Goal: Task Accomplishment & Management: Use online tool/utility

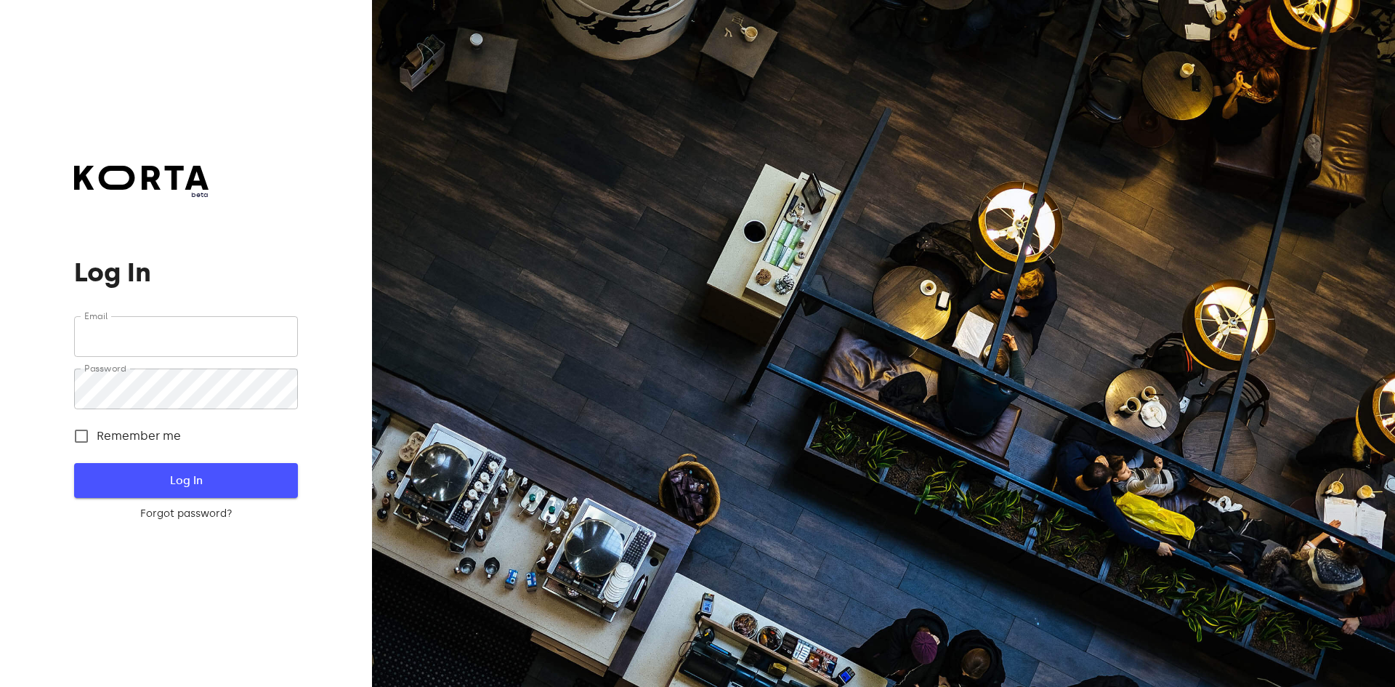
type input "[EMAIL_ADDRESS][DOMAIN_NAME]"
click at [273, 487] on span "Log In" at bounding box center [185, 480] width 177 height 19
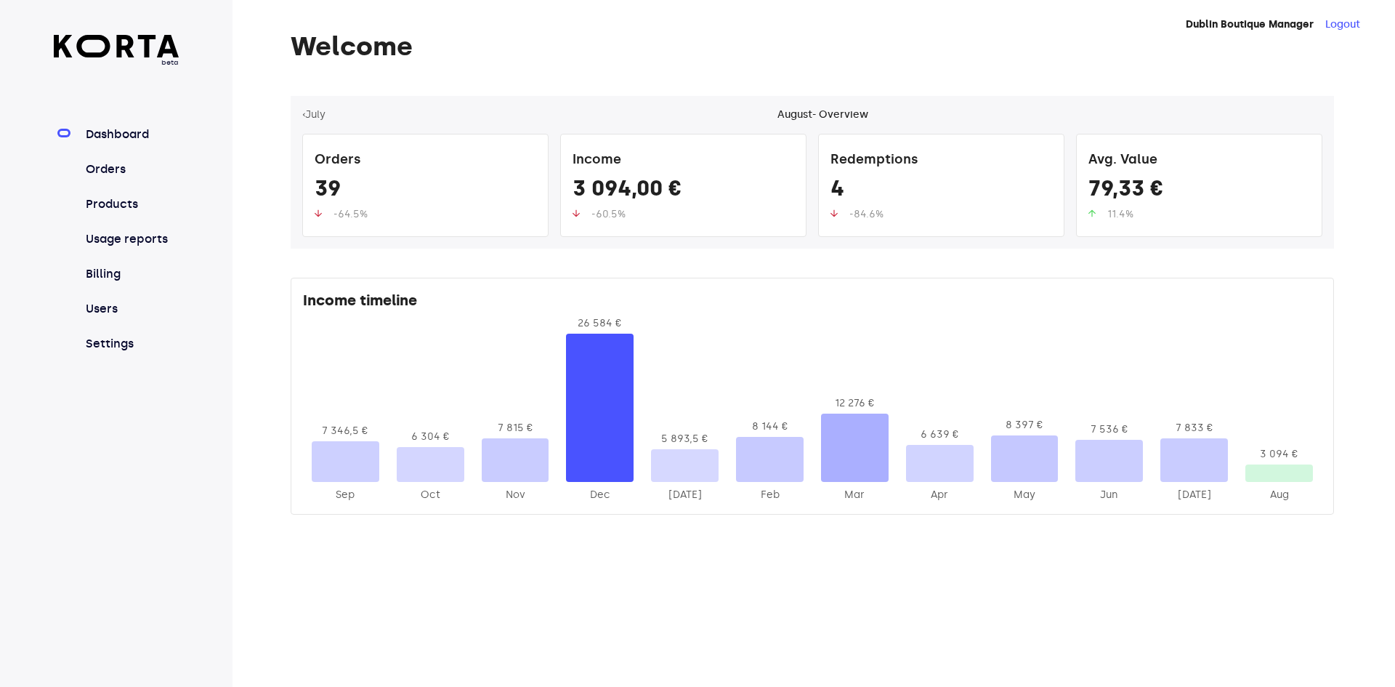
click at [78, 176] on nav "Dashboard Orders Products Usage reports Billing Users Settings" at bounding box center [117, 239] width 126 height 227
click at [93, 169] on link "Orders" at bounding box center [131, 169] width 97 height 17
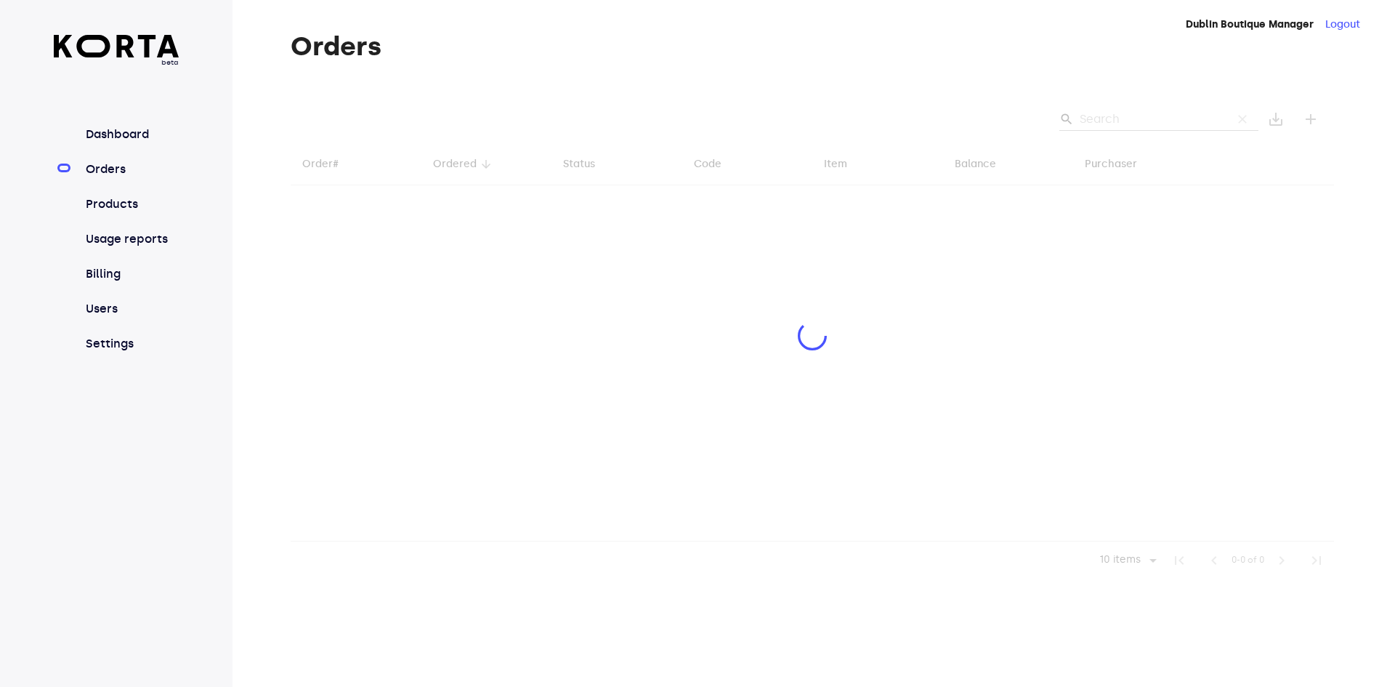
click at [1109, 119] on div at bounding box center [813, 337] width 1044 height 483
click at [1121, 117] on div at bounding box center [813, 337] width 1044 height 483
click at [1119, 115] on div at bounding box center [813, 337] width 1044 height 483
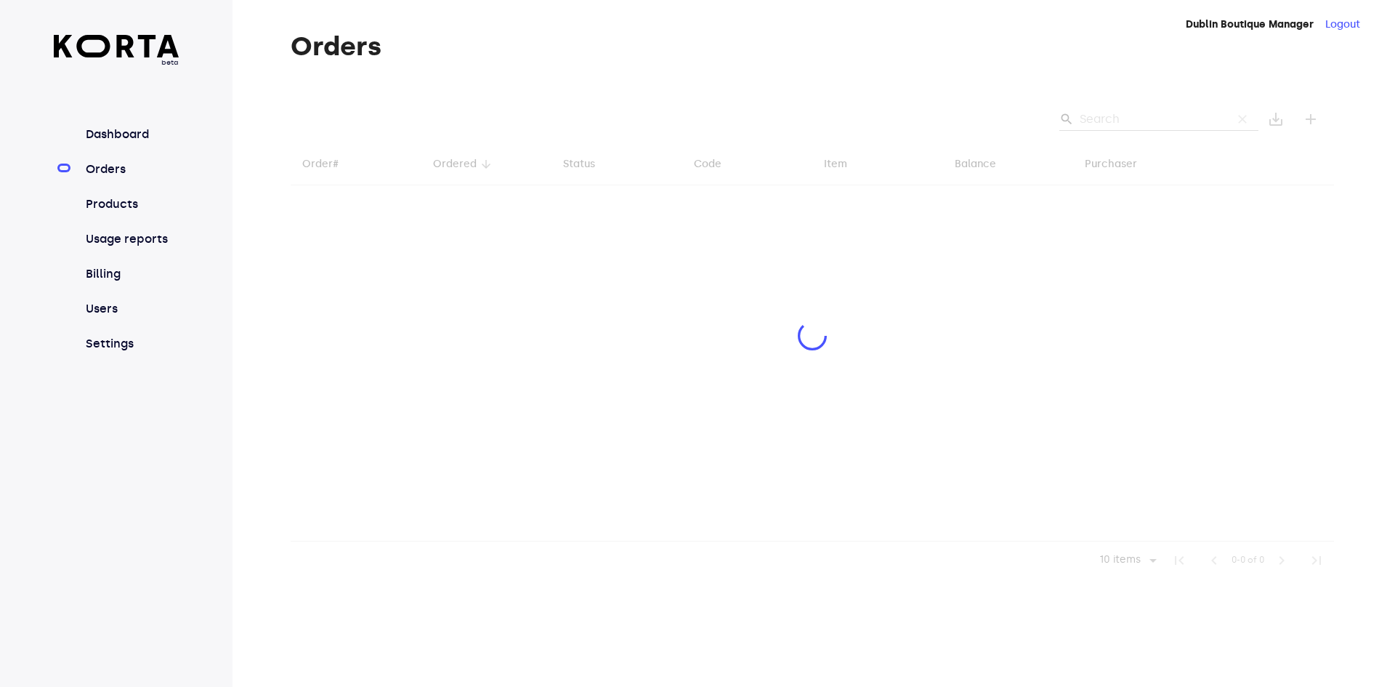
click at [1119, 115] on div at bounding box center [813, 337] width 1044 height 483
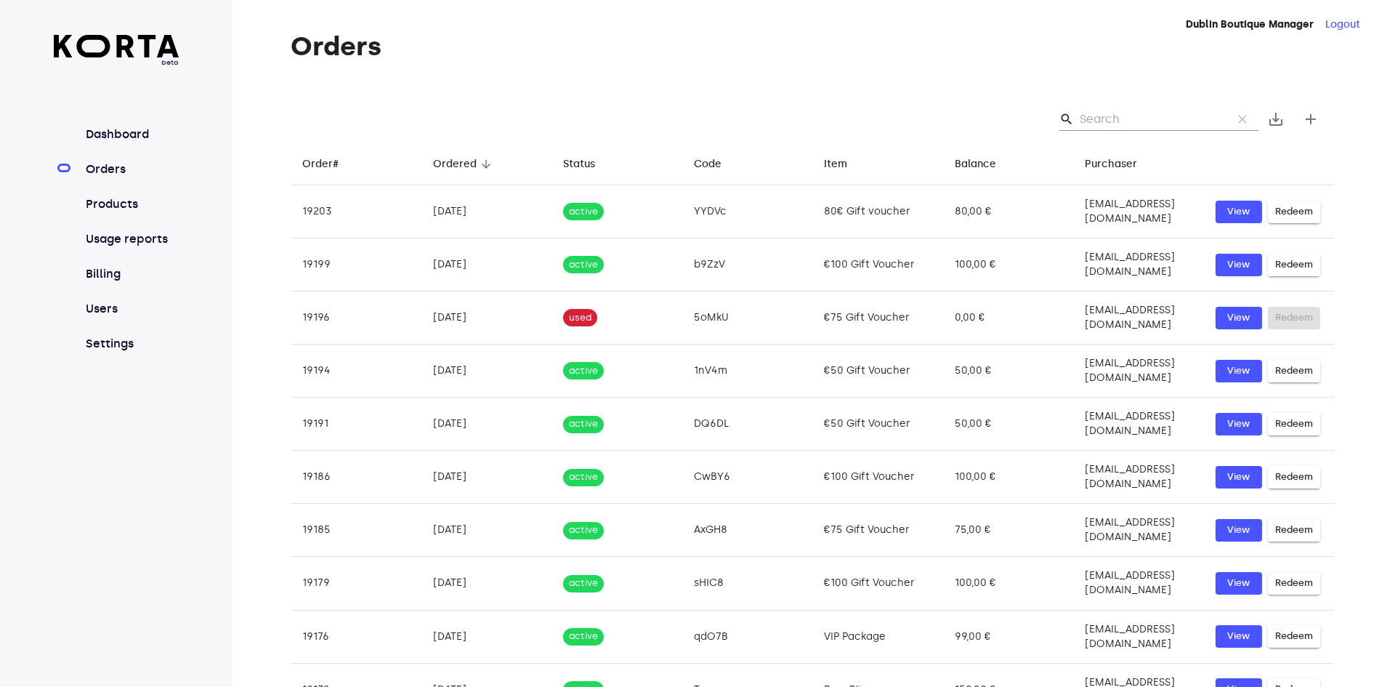
click at [1136, 120] on input "Search" at bounding box center [1150, 119] width 141 height 23
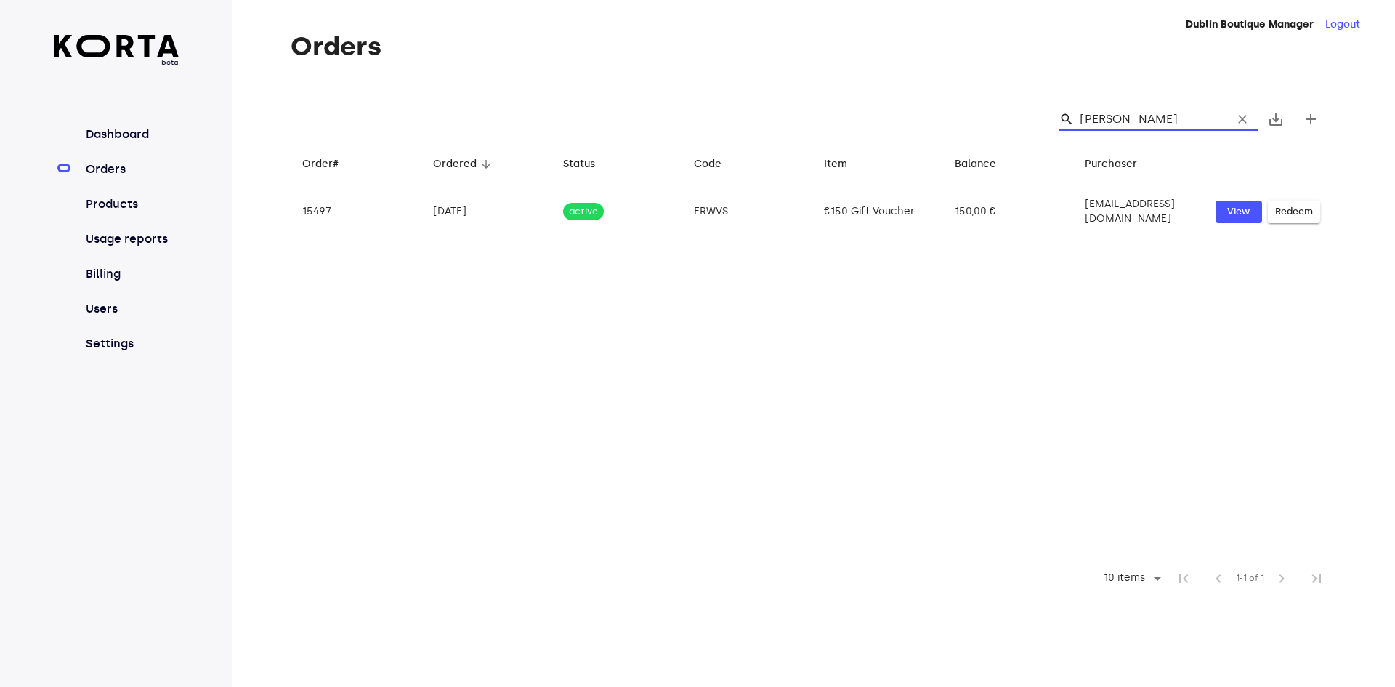
click at [1150, 121] on input "[PERSON_NAME]" at bounding box center [1150, 119] width 141 height 23
click at [1145, 110] on input "[PERSON_NAME]" at bounding box center [1150, 119] width 141 height 23
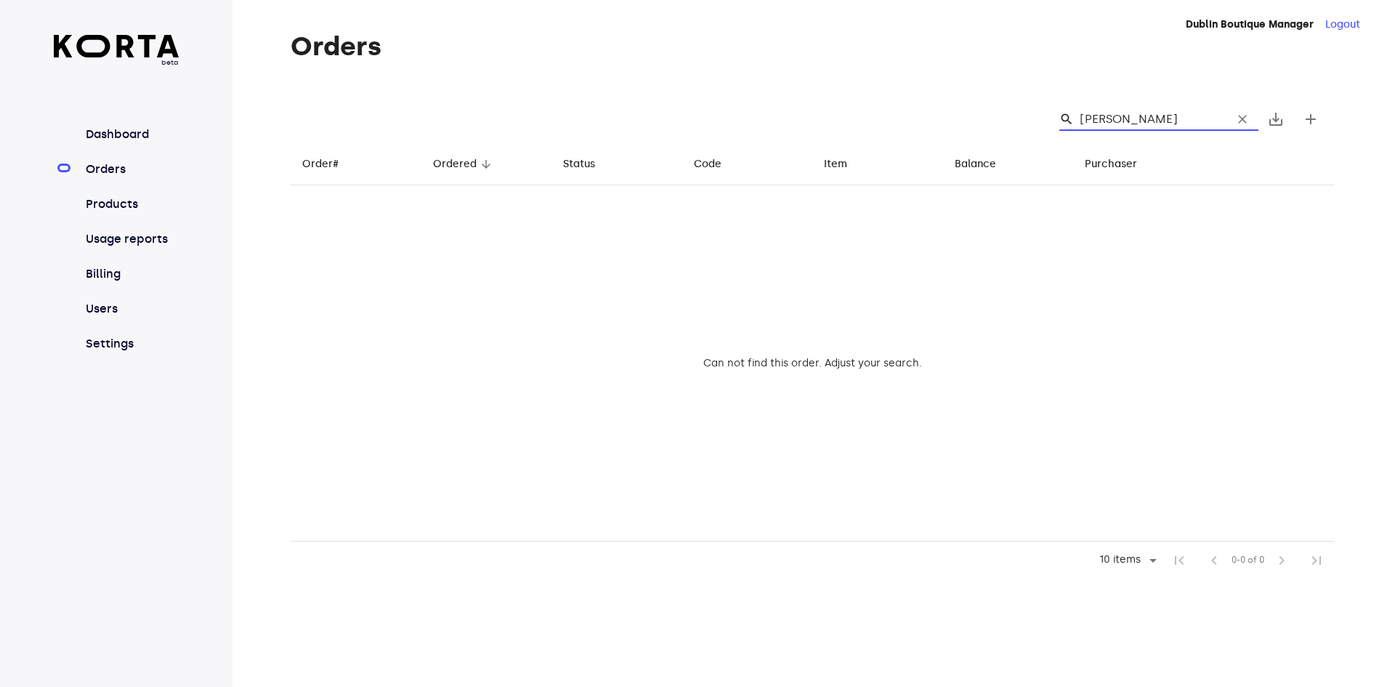
click at [1148, 118] on input "[PERSON_NAME]" at bounding box center [1150, 119] width 141 height 23
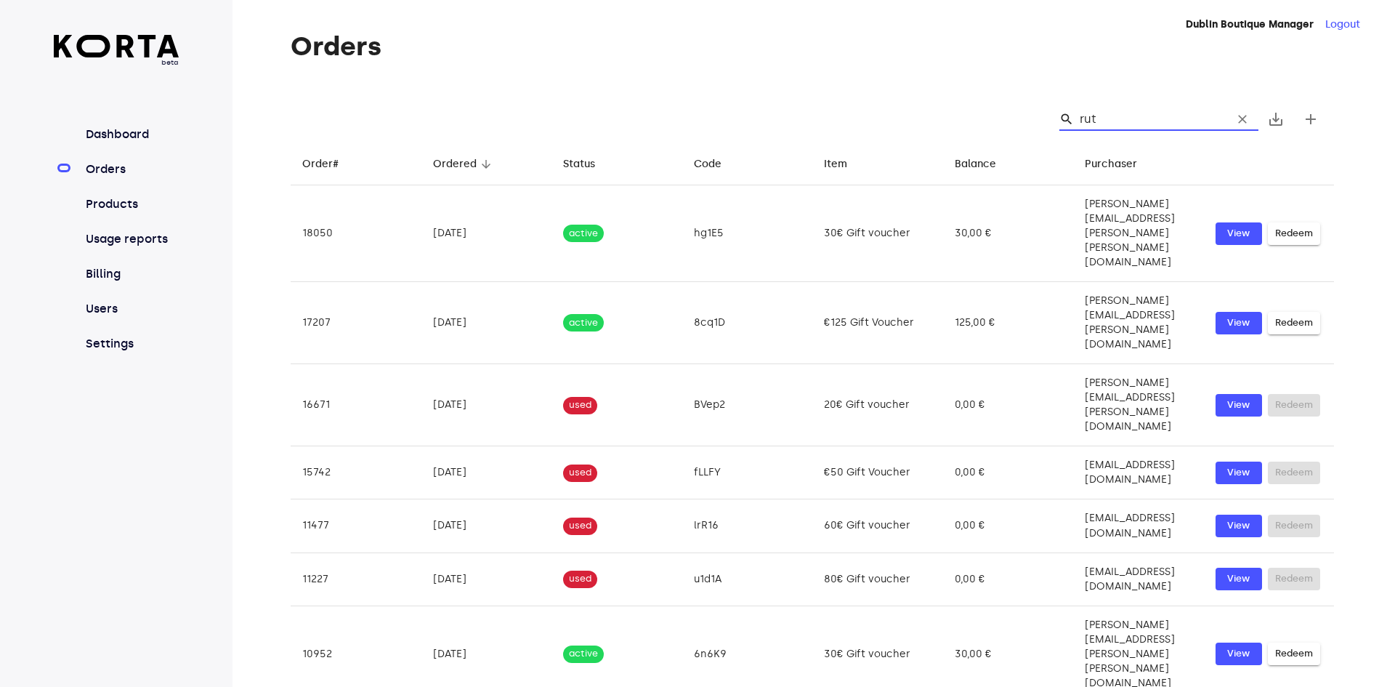
type input "[PERSON_NAME]"
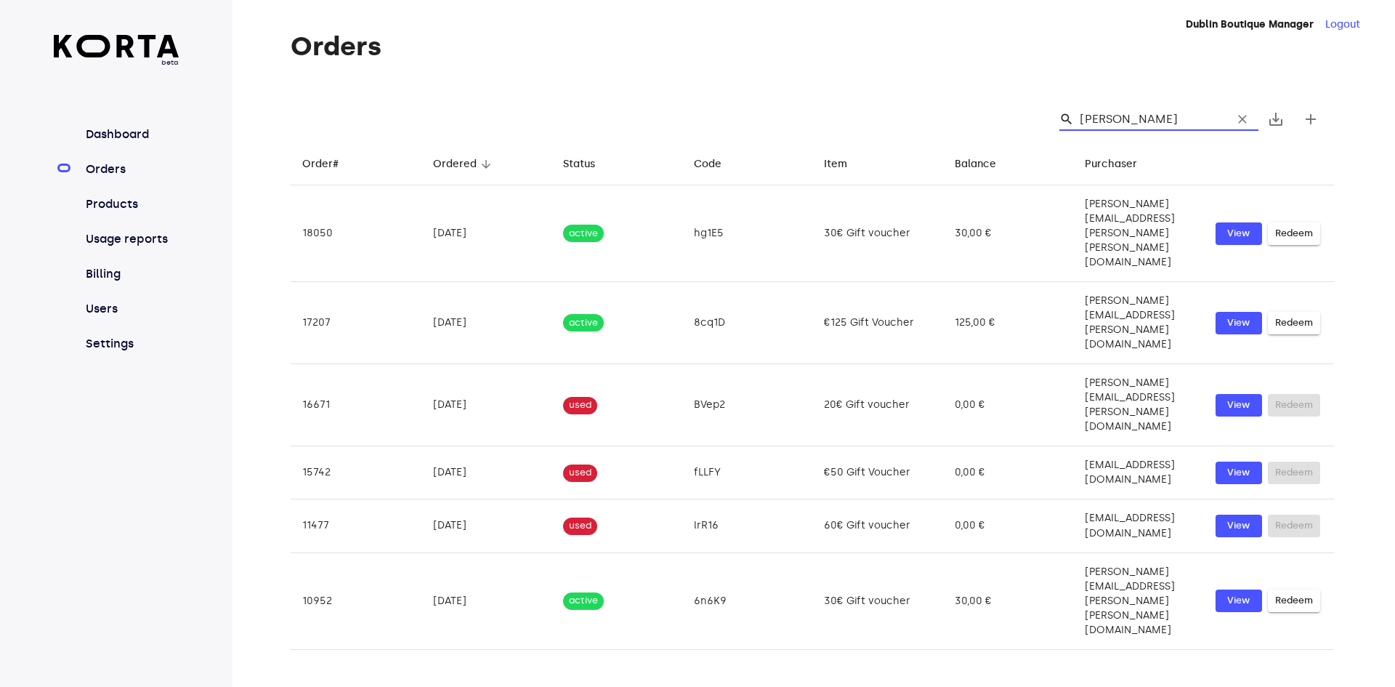
click at [1125, 124] on input "[PERSON_NAME]" at bounding box center [1150, 119] width 141 height 23
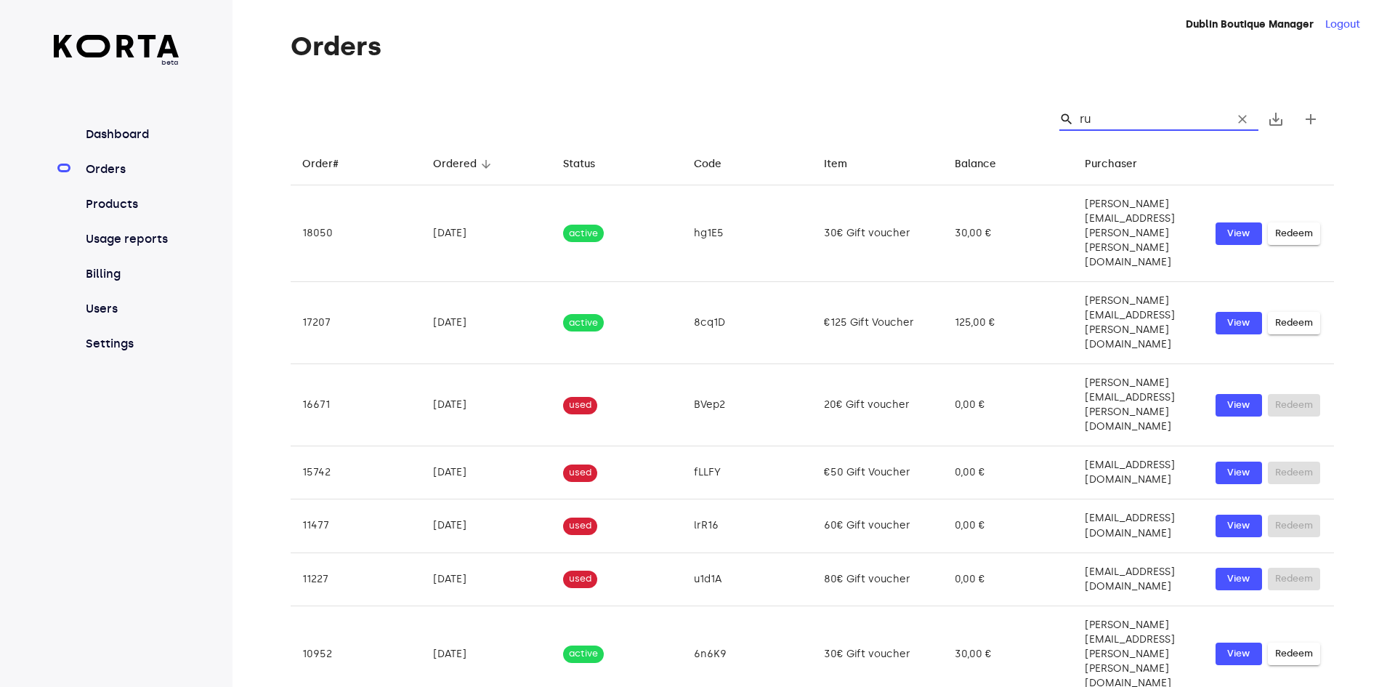
type input "r"
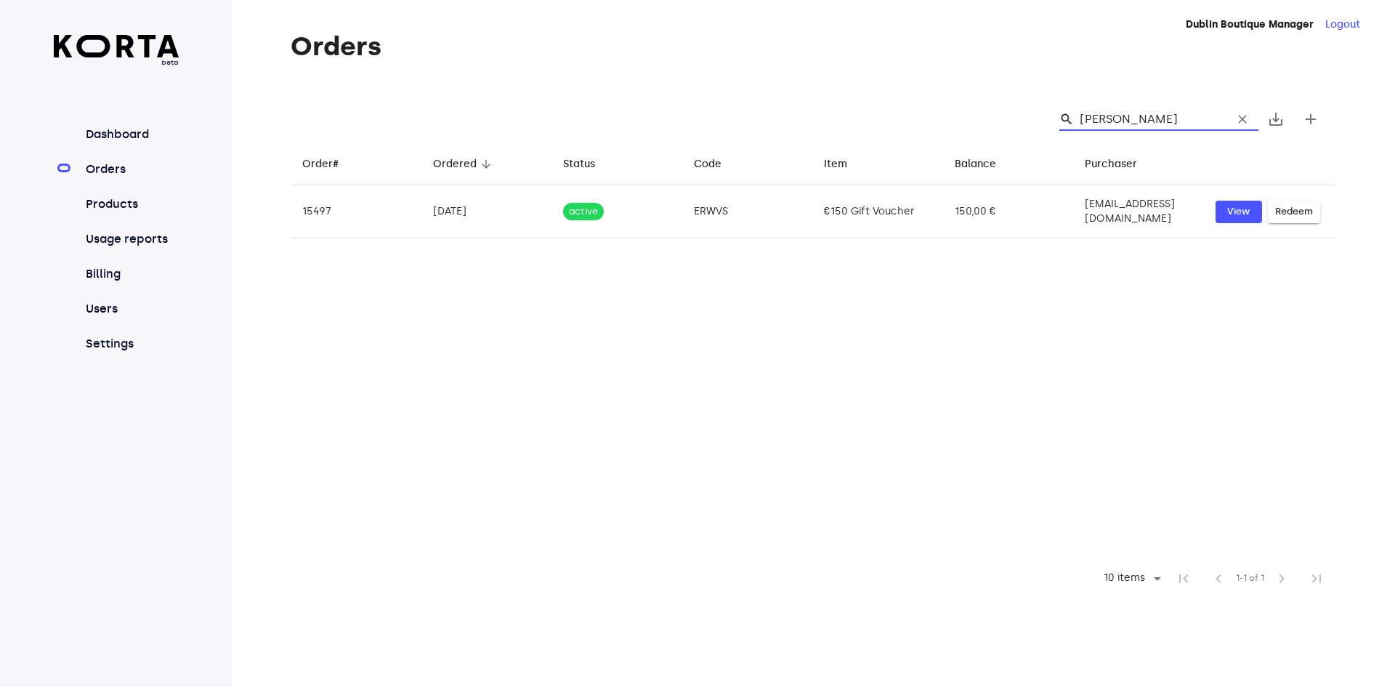
type input "[PERSON_NAME]"
click at [1145, 121] on input "[PERSON_NAME]" at bounding box center [1150, 119] width 141 height 23
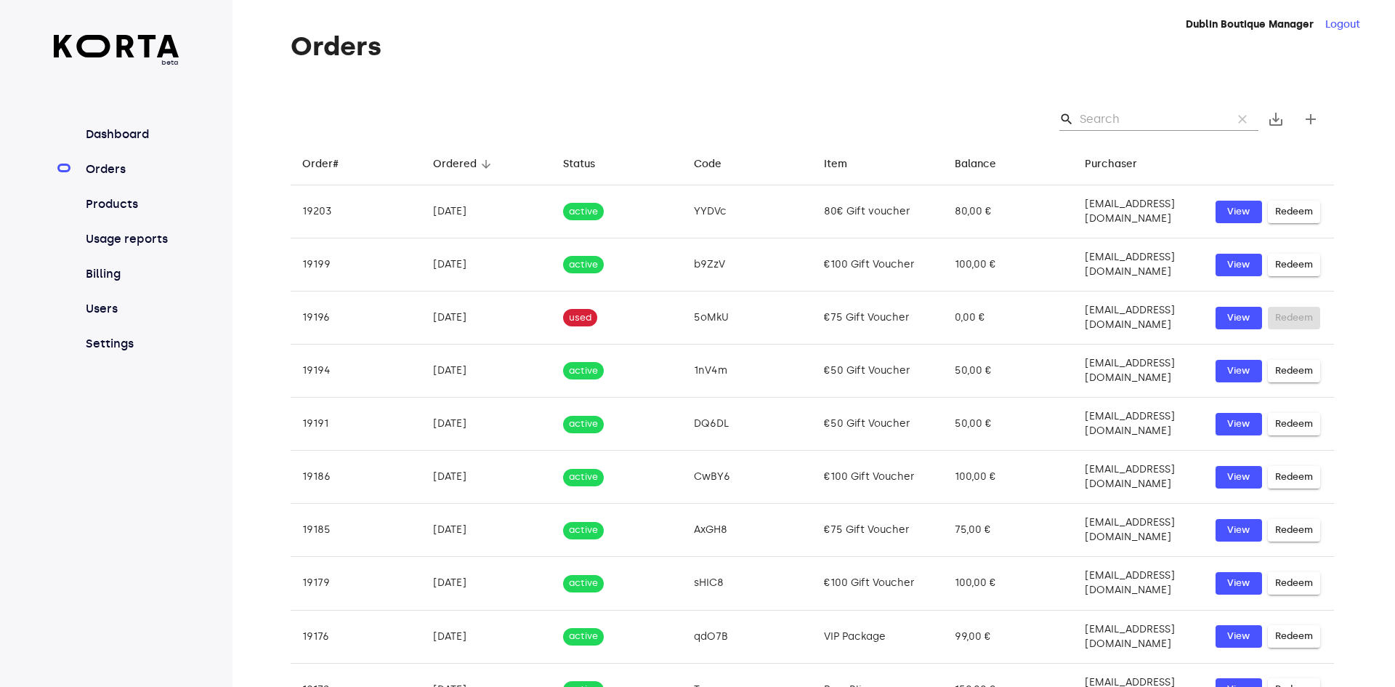
click at [1111, 119] on input "Search" at bounding box center [1150, 119] width 141 height 23
click at [1111, 118] on input "Search" at bounding box center [1150, 119] width 141 height 23
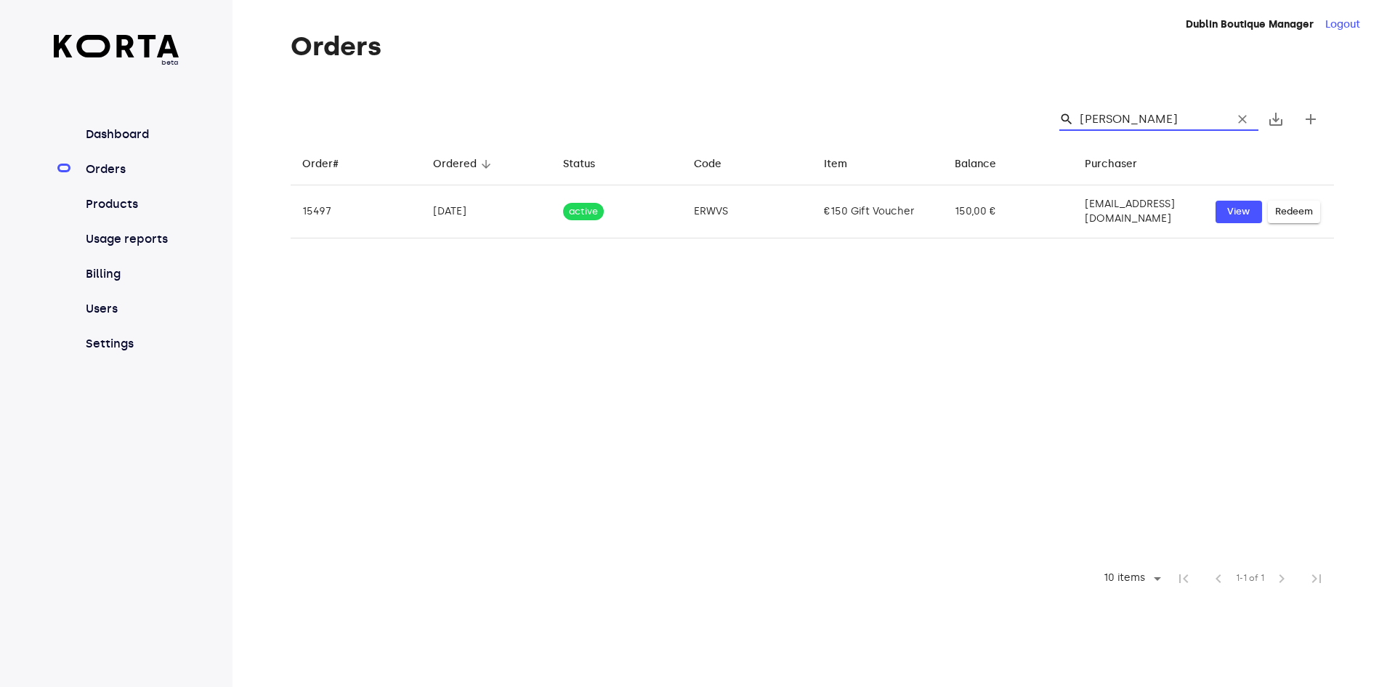
click at [1190, 128] on input "[PERSON_NAME]" at bounding box center [1150, 119] width 141 height 23
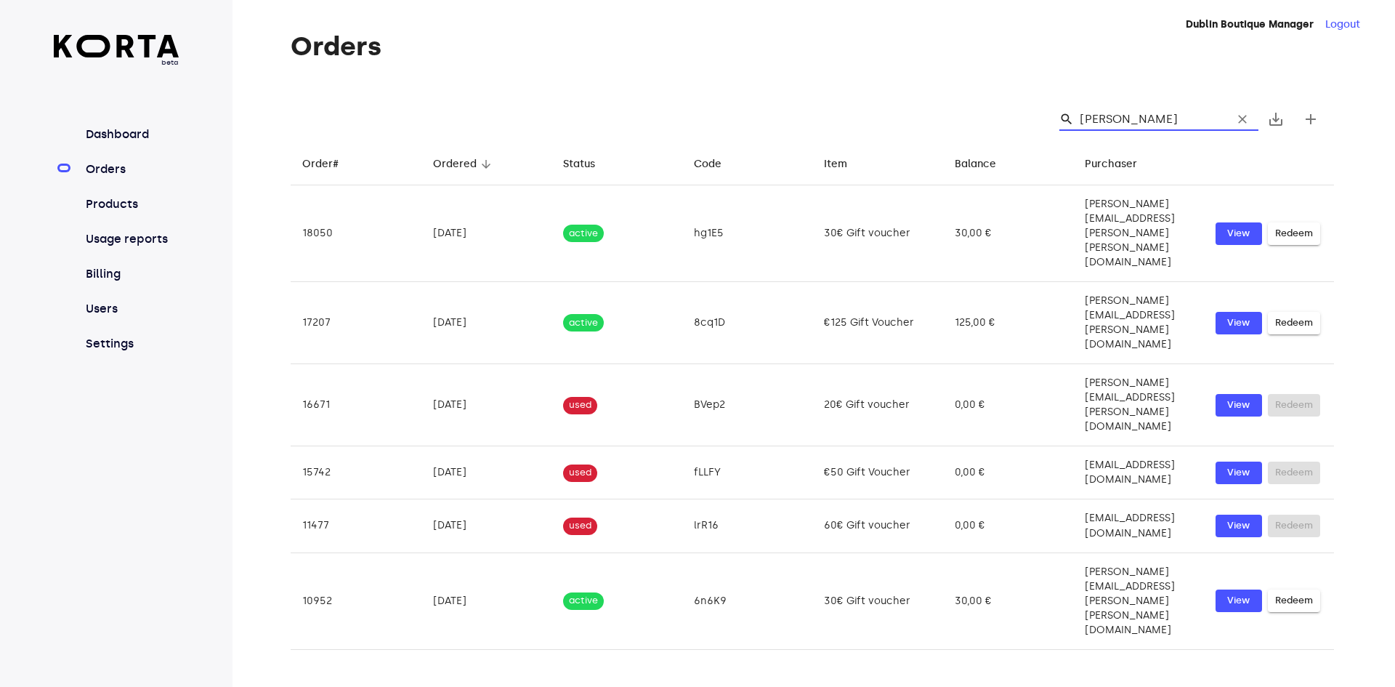
click at [1133, 122] on input "[PERSON_NAME]" at bounding box center [1150, 119] width 141 height 23
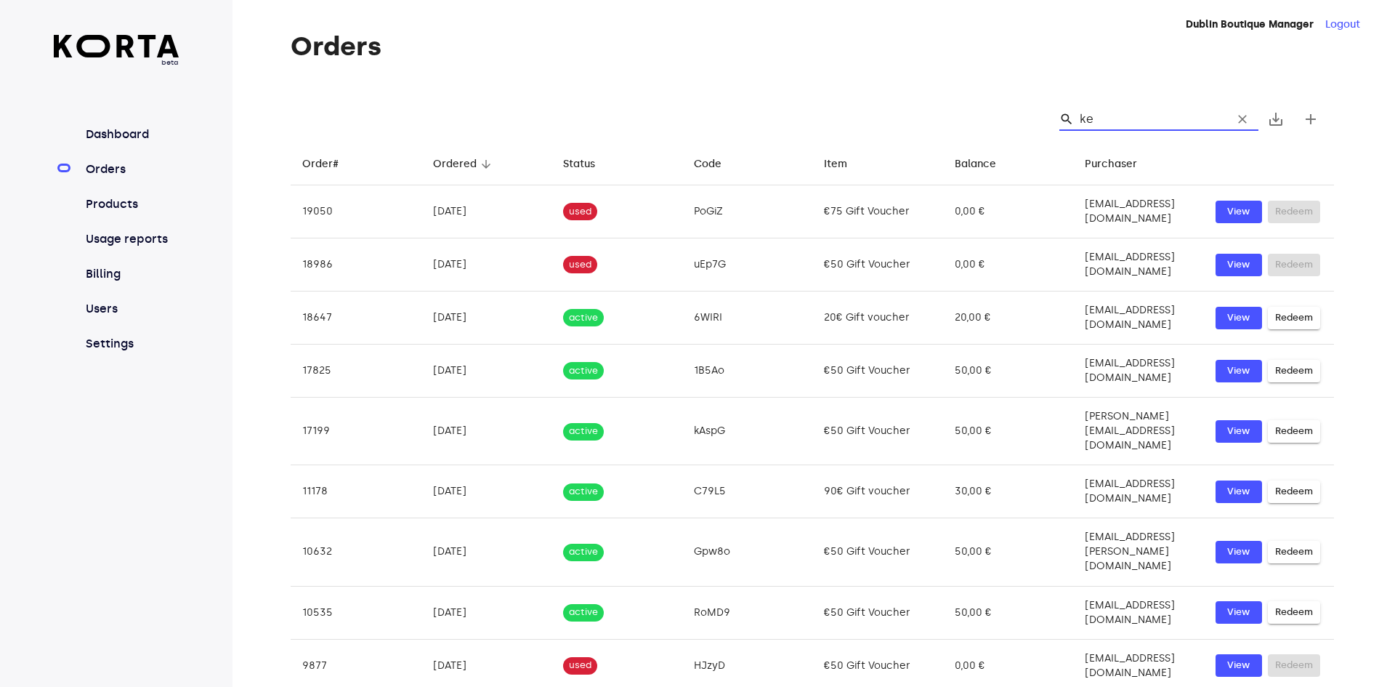
type input "k"
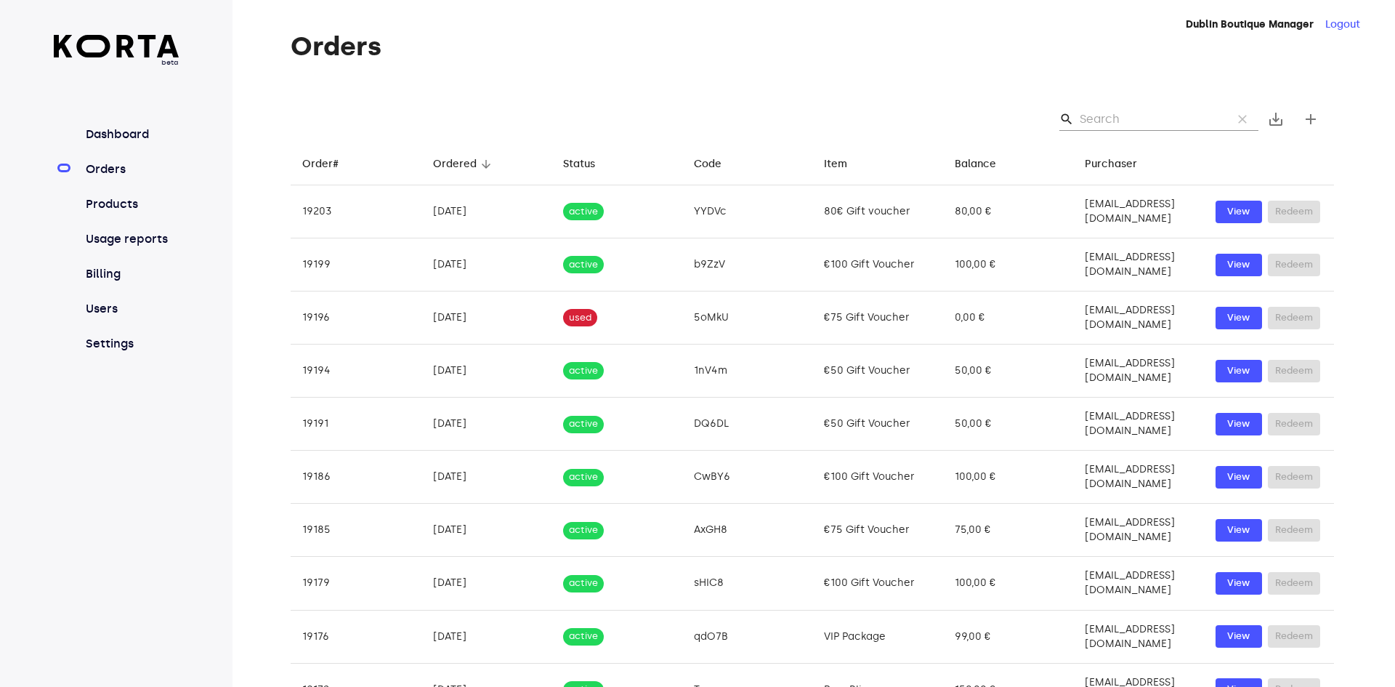
click at [1126, 118] on input "Search" at bounding box center [1150, 119] width 141 height 23
click at [1143, 125] on input "Search" at bounding box center [1150, 119] width 141 height 23
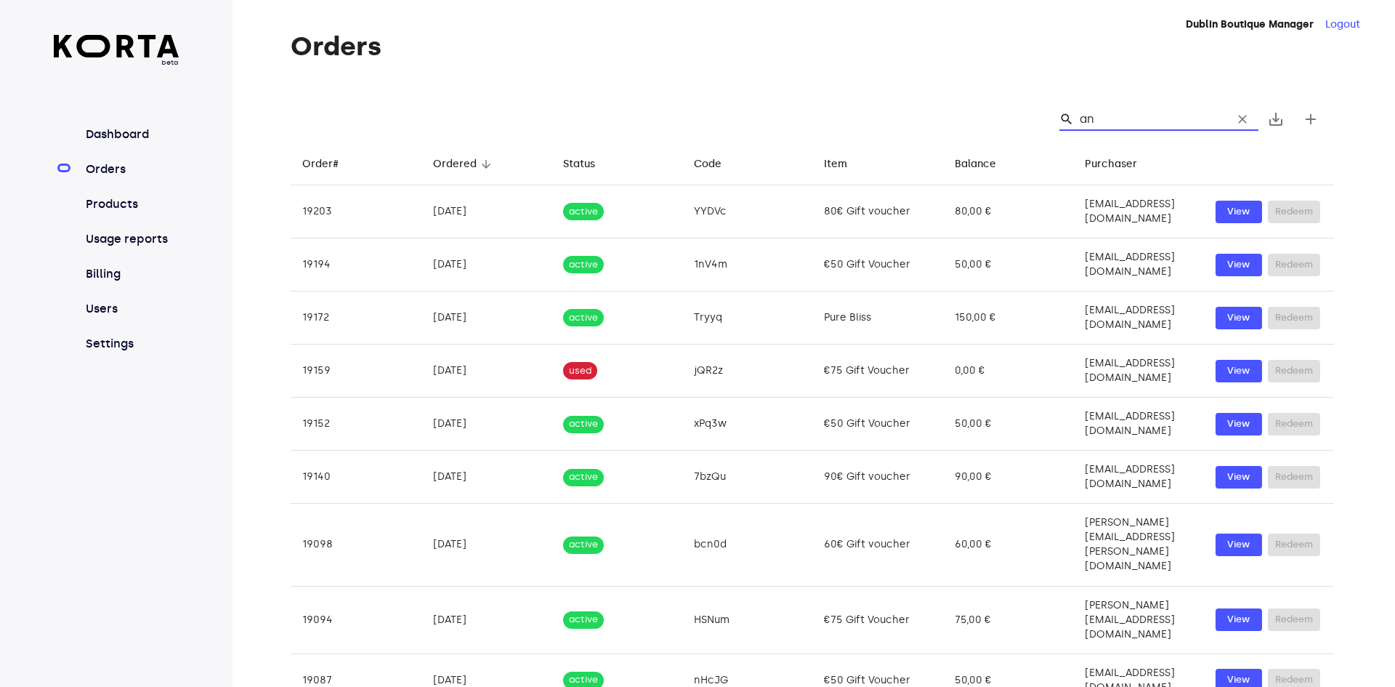
type input "[PERSON_NAME]"
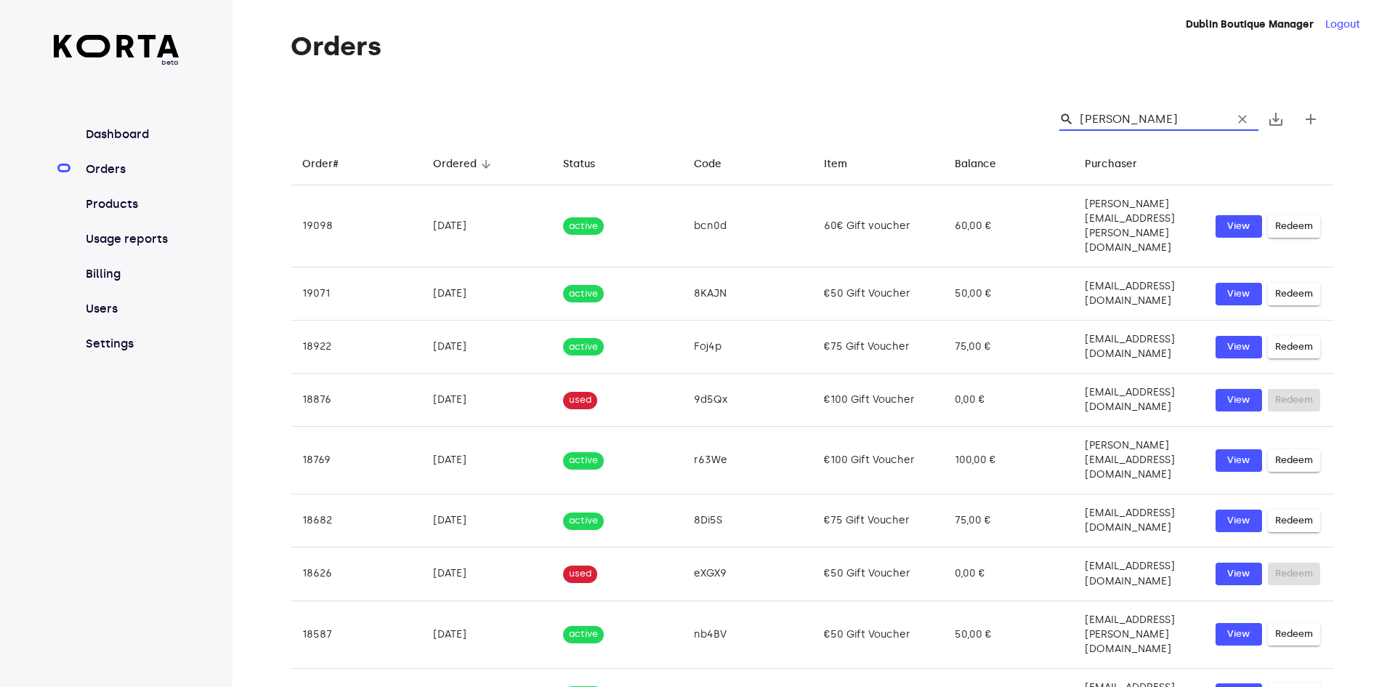
click at [1129, 116] on input "[PERSON_NAME]" at bounding box center [1150, 119] width 141 height 23
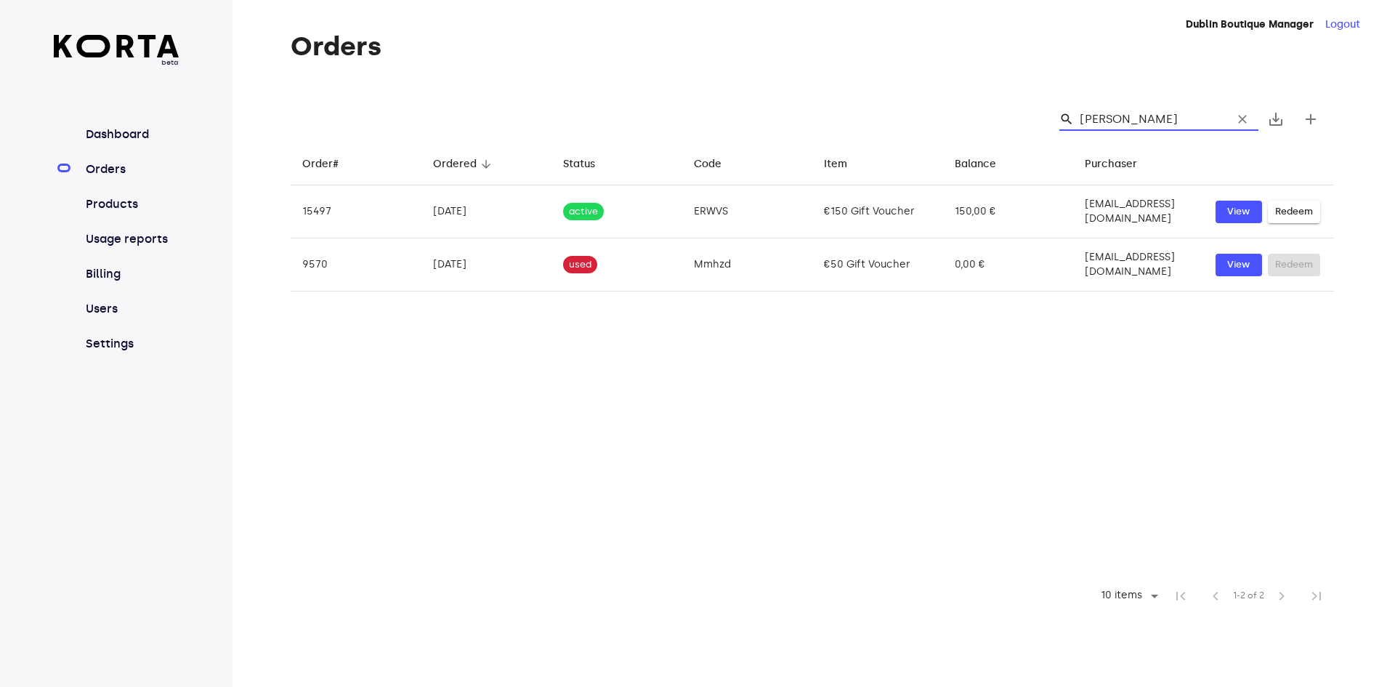
type input "[PERSON_NAME]"
click at [1239, 120] on span "clear" at bounding box center [1242, 119] width 15 height 15
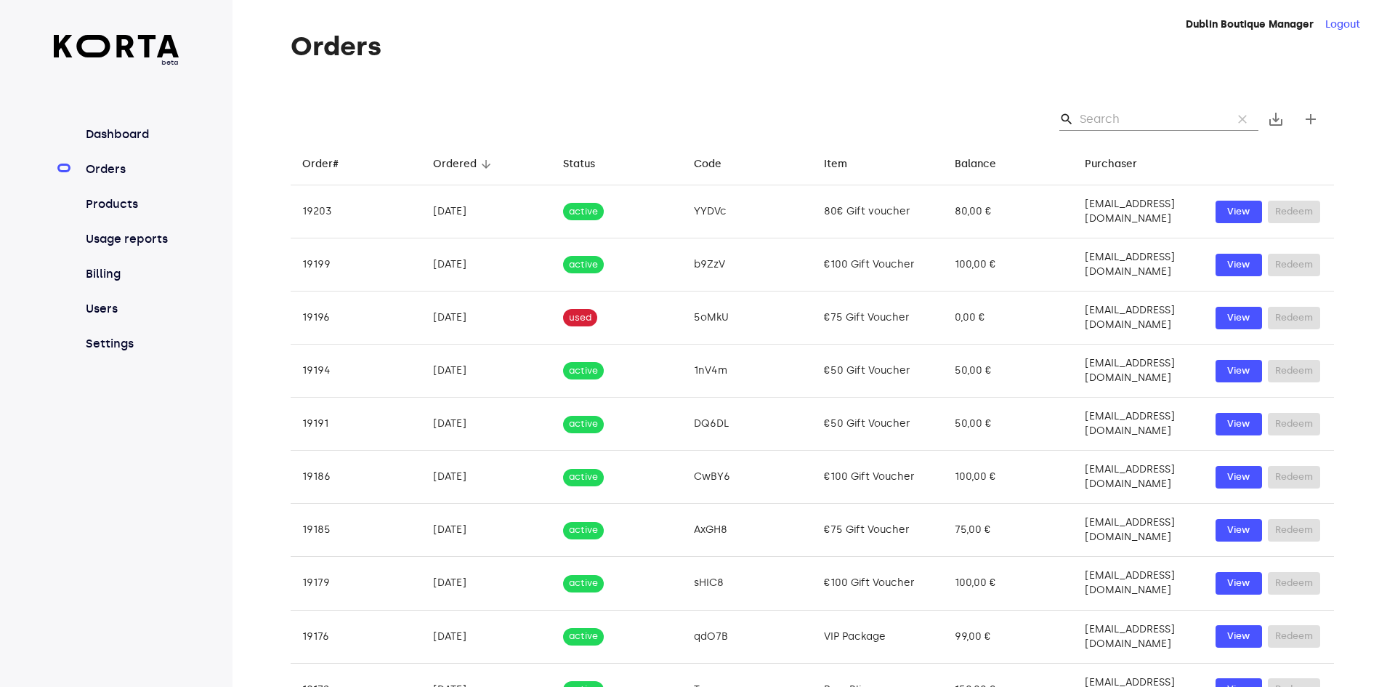
click at [1118, 121] on input "Search" at bounding box center [1150, 119] width 141 height 23
paste input "[EMAIL_ADDRESS][DOMAIN_NAME]"
type input "[EMAIL_ADDRESS][DOMAIN_NAME]"
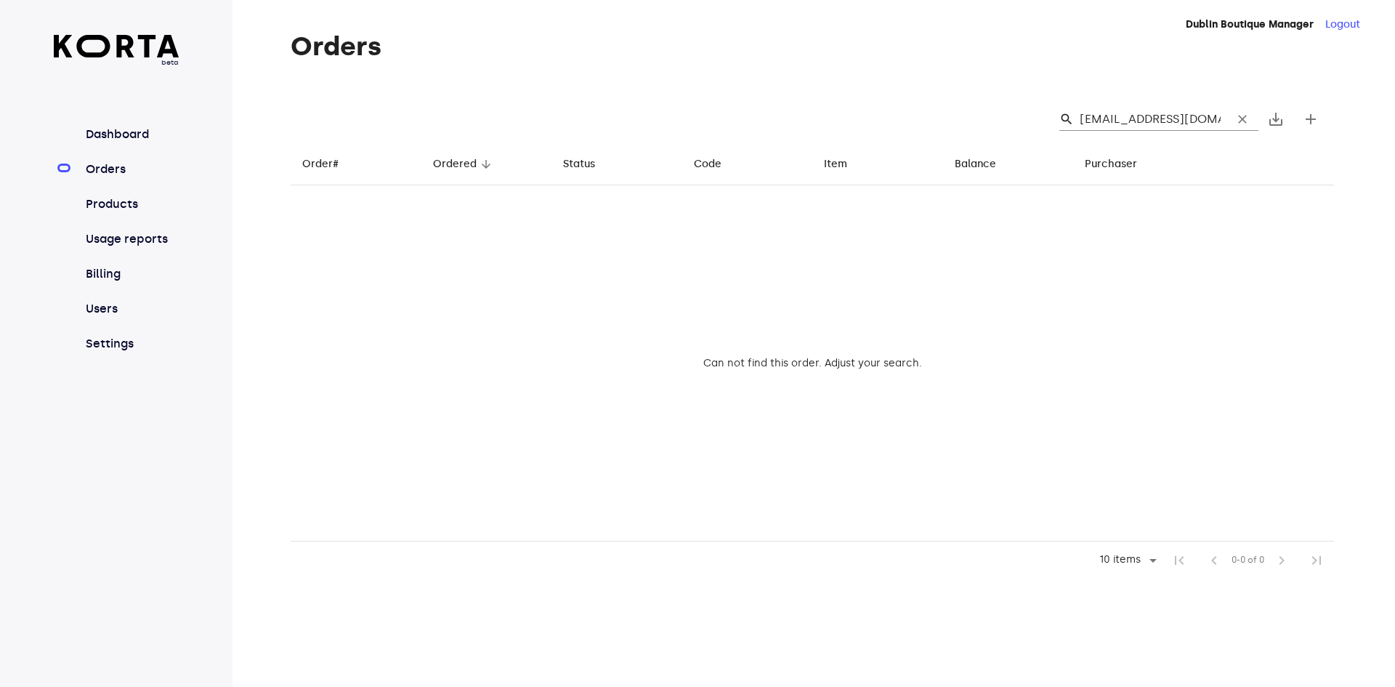
click at [1235, 121] on span "clear" at bounding box center [1242, 119] width 15 height 15
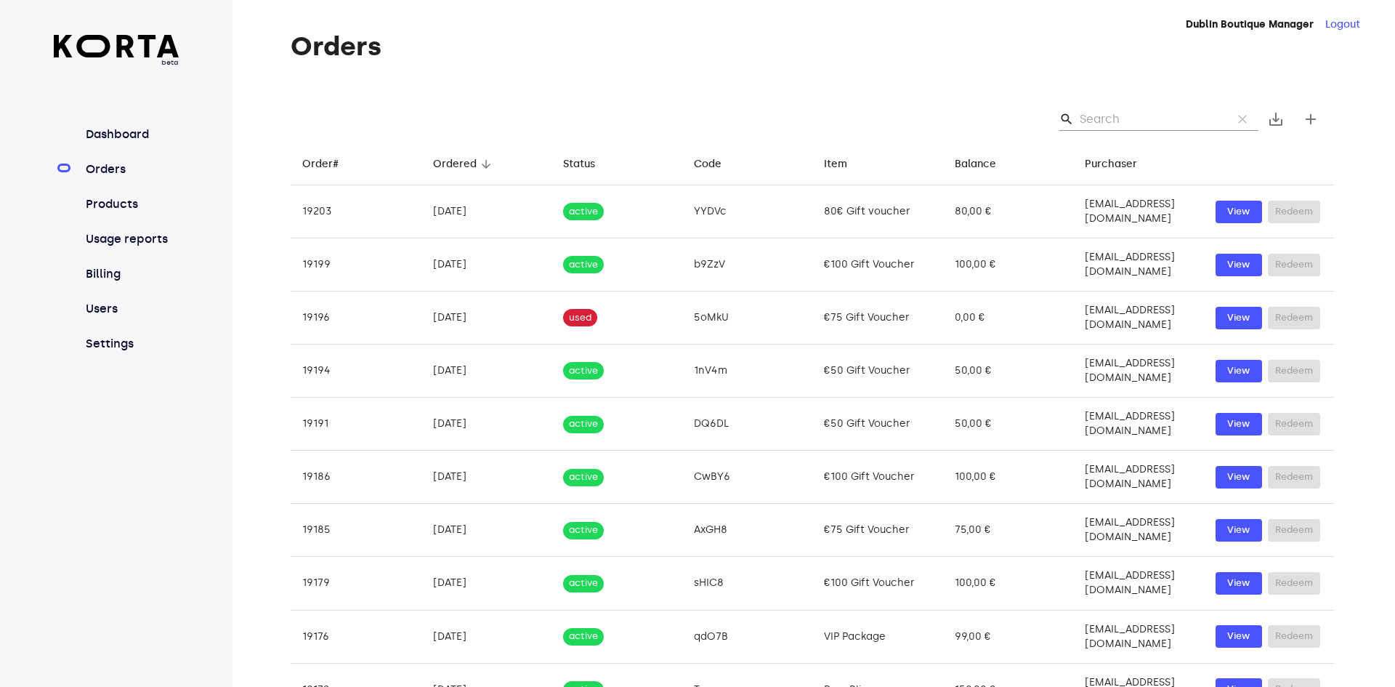
click at [1128, 124] on input "Search" at bounding box center [1150, 119] width 141 height 23
paste input "[EMAIL_ADDRESS][DOMAIN_NAME]"
type input "[EMAIL_ADDRESS][DOMAIN_NAME]"
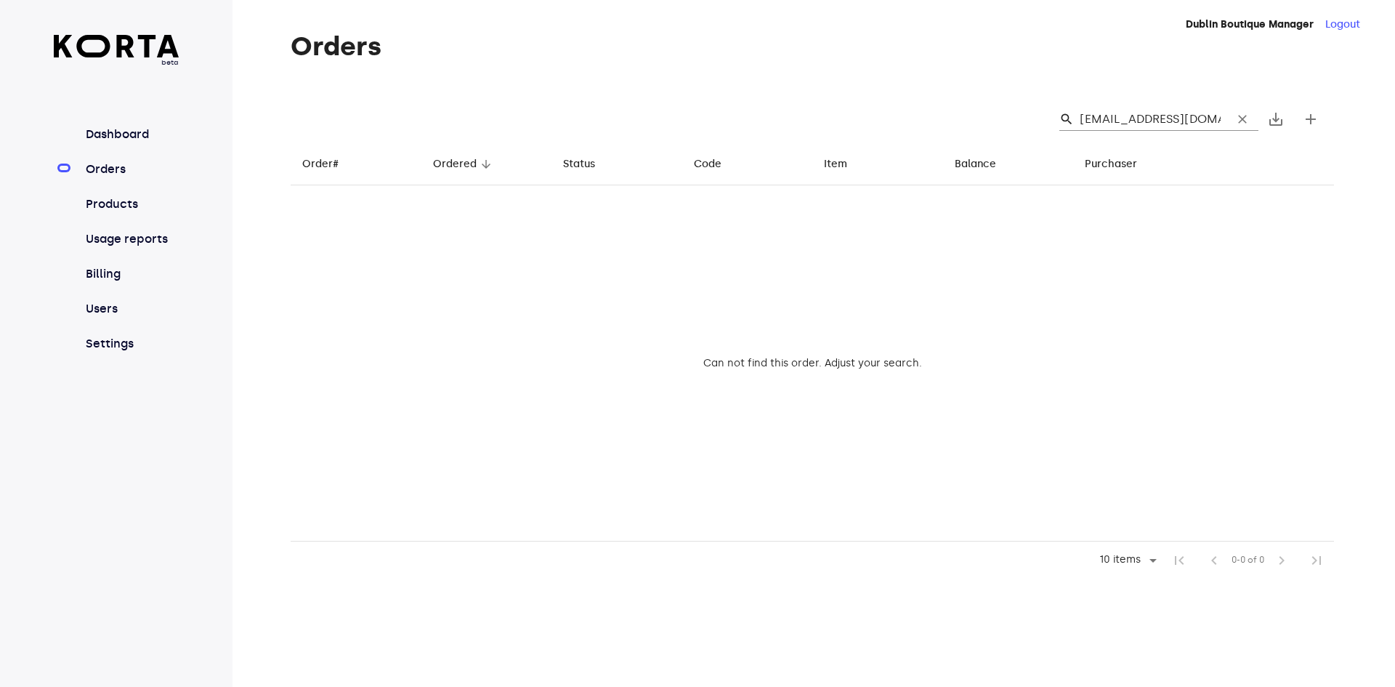
click at [1248, 118] on span "clear" at bounding box center [1242, 119] width 15 height 15
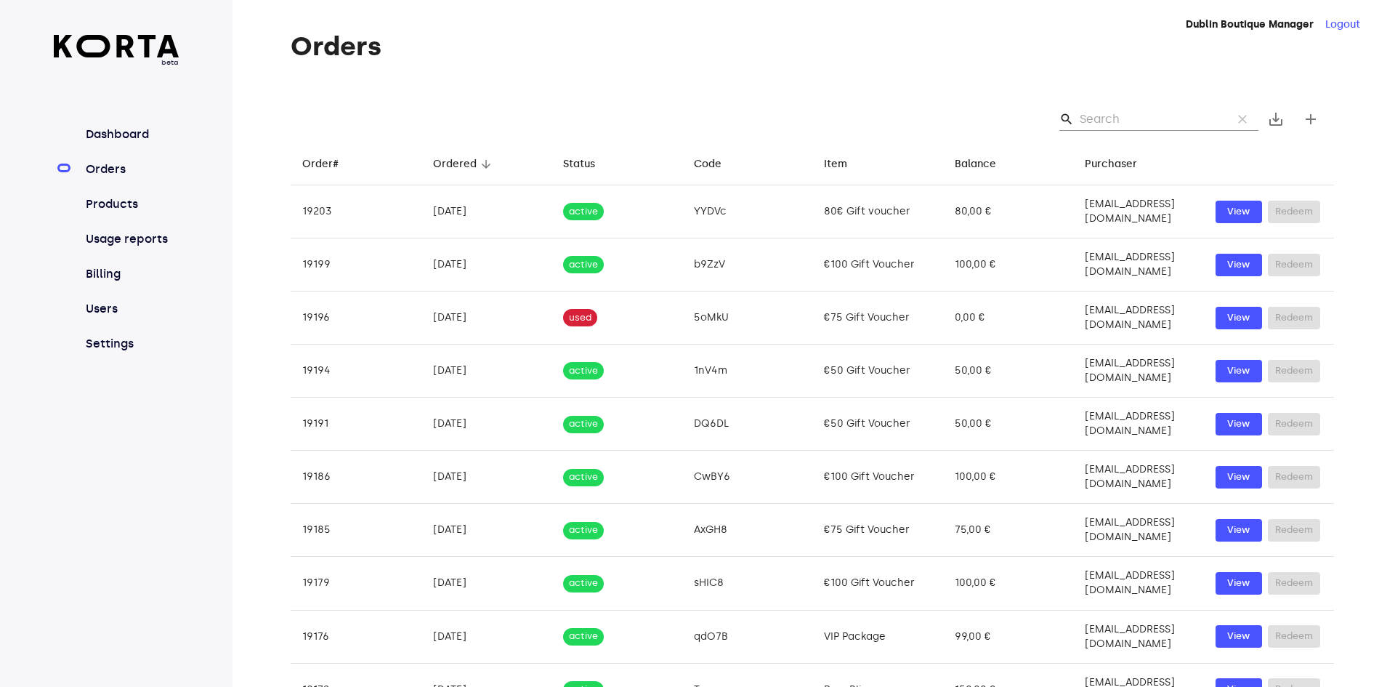
click at [1129, 119] on input "Search" at bounding box center [1150, 119] width 141 height 23
paste input "0863235508"
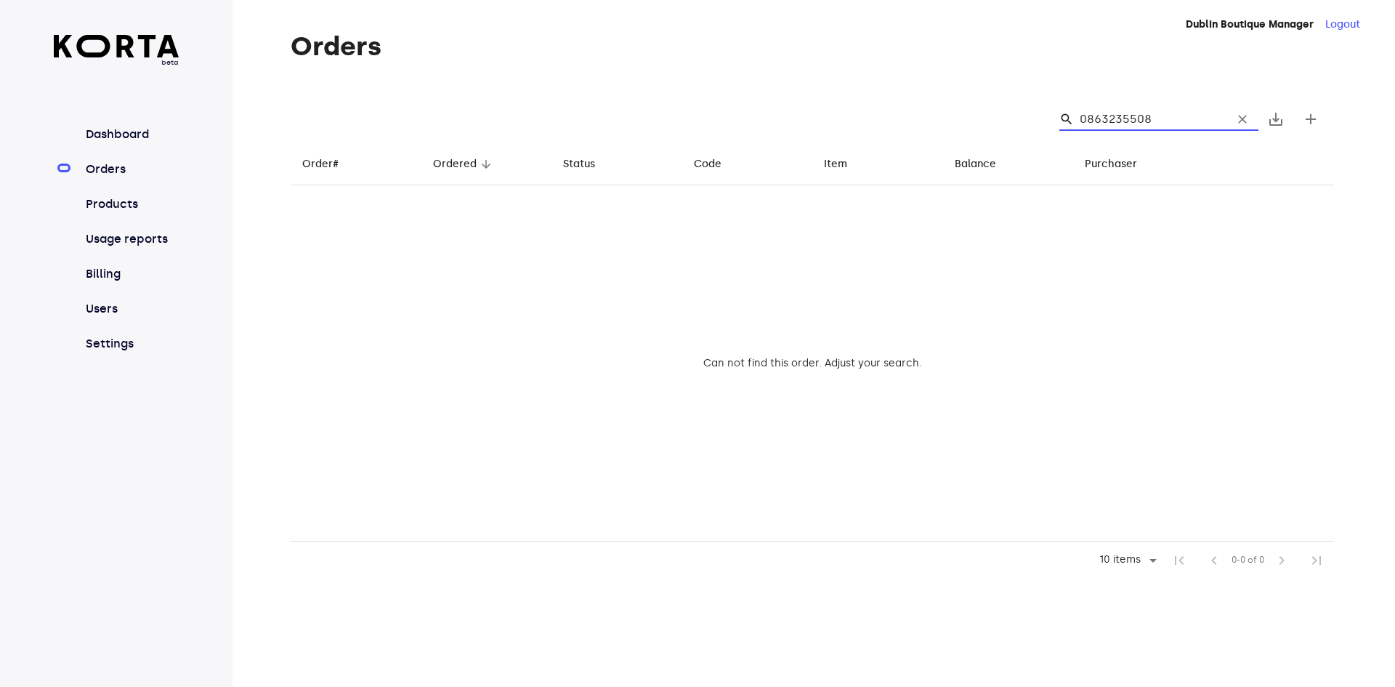
click at [1097, 118] on input "0863235508" at bounding box center [1150, 119] width 141 height 23
type input "0863235508"
drag, startPoint x: 1239, startPoint y: 121, endPoint x: 552, endPoint y: 8, distance: 696.7
click at [1239, 120] on span "clear" at bounding box center [1242, 119] width 15 height 15
